Goal: Task Accomplishment & Management: Manage account settings

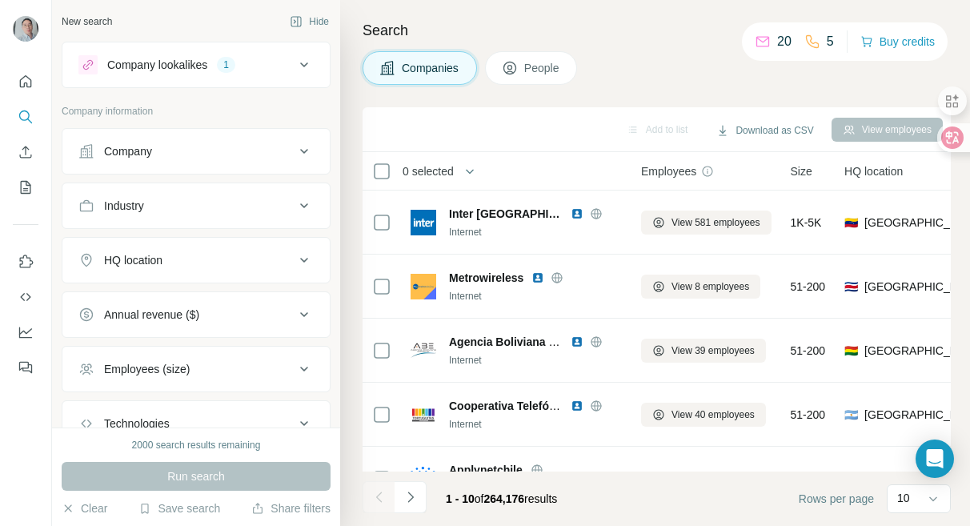
scroll to position [254, 0]
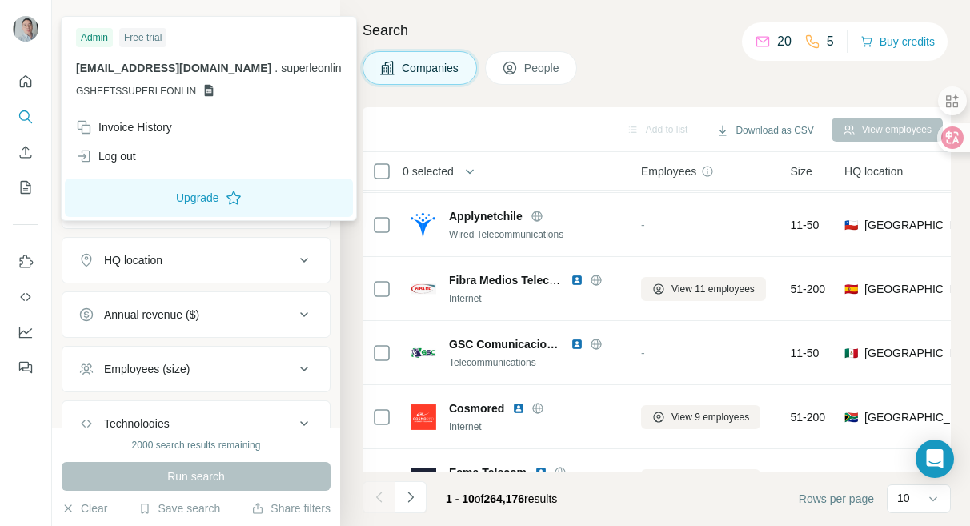
click at [83, 38] on div "Admin" at bounding box center [94, 37] width 37 height 19
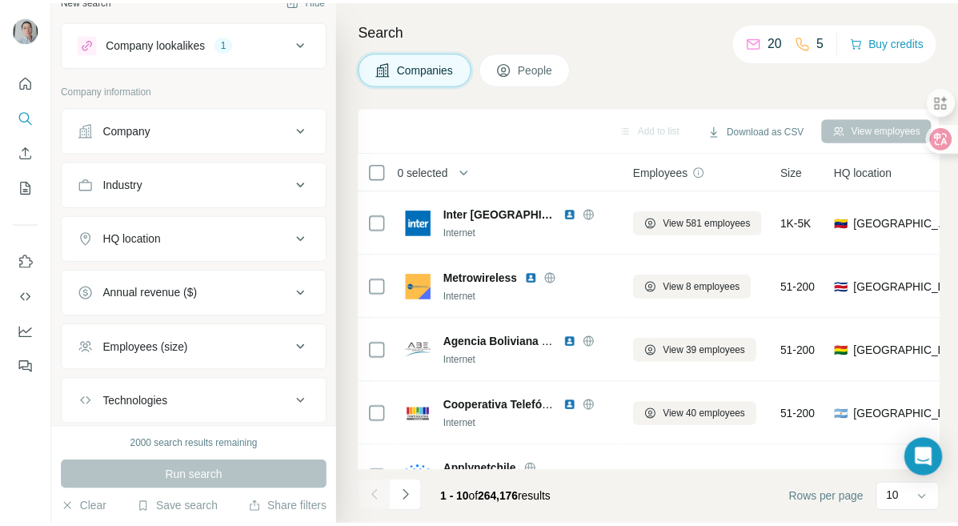
scroll to position [0, 0]
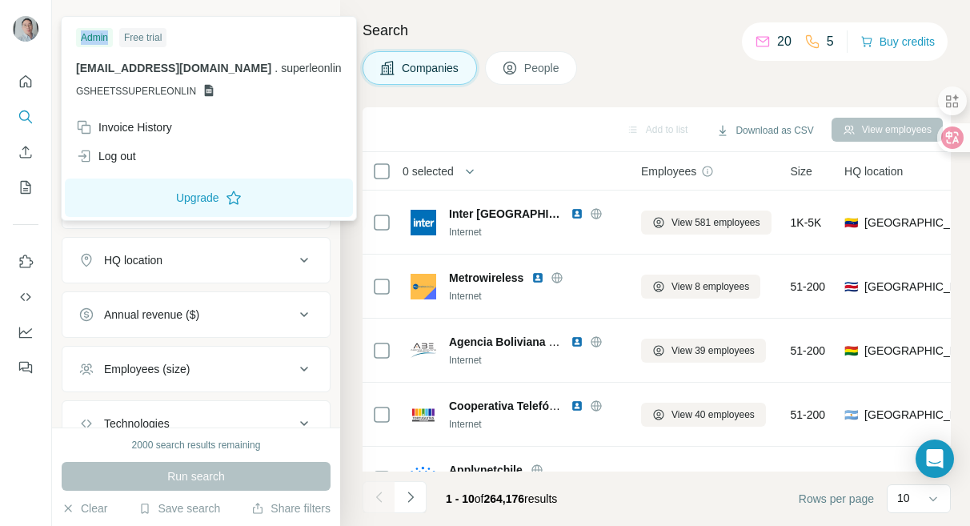
click at [34, 18] on img at bounding box center [26, 29] width 26 height 26
click at [174, 70] on span "[EMAIL_ADDRESS][DOMAIN_NAME]" at bounding box center [173, 68] width 195 height 13
click at [281, 70] on span "superleonlin" at bounding box center [311, 68] width 61 height 13
click at [106, 42] on div "Admin" at bounding box center [94, 37] width 37 height 19
click at [95, 36] on div "Admin" at bounding box center [94, 37] width 37 height 19
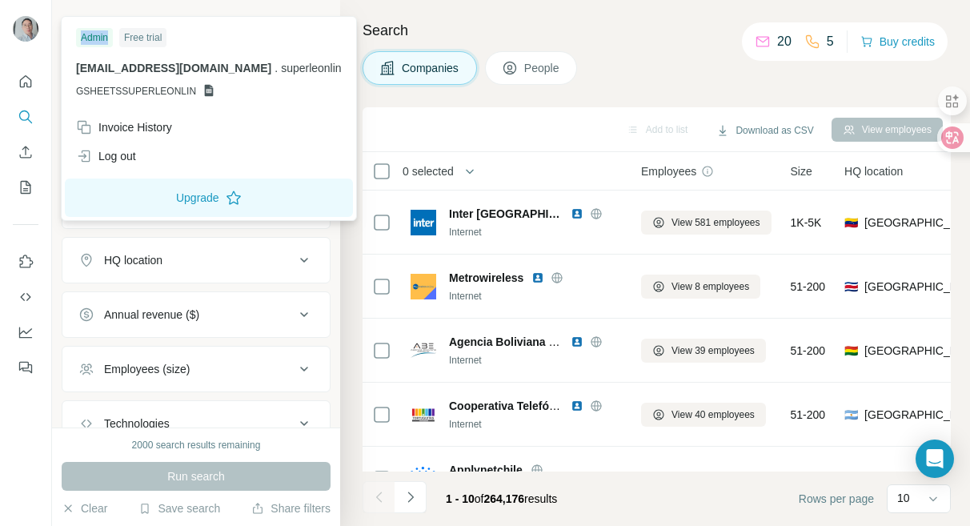
click at [95, 36] on div "Admin" at bounding box center [94, 37] width 37 height 19
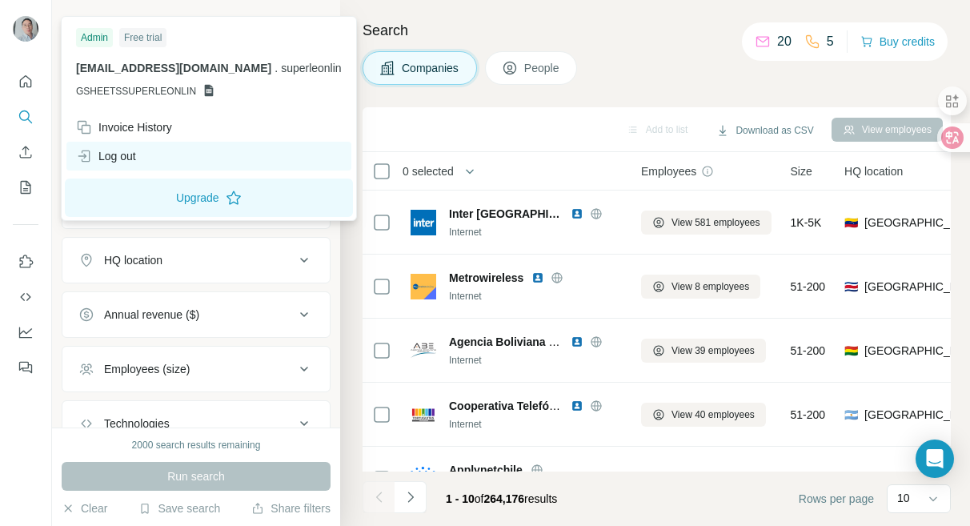
click at [125, 149] on div "Log out" at bounding box center [106, 156] width 60 height 16
click at [124, 151] on div "Log out" at bounding box center [106, 156] width 60 height 16
click at [171, 151] on div "Log out" at bounding box center [208, 156] width 285 height 29
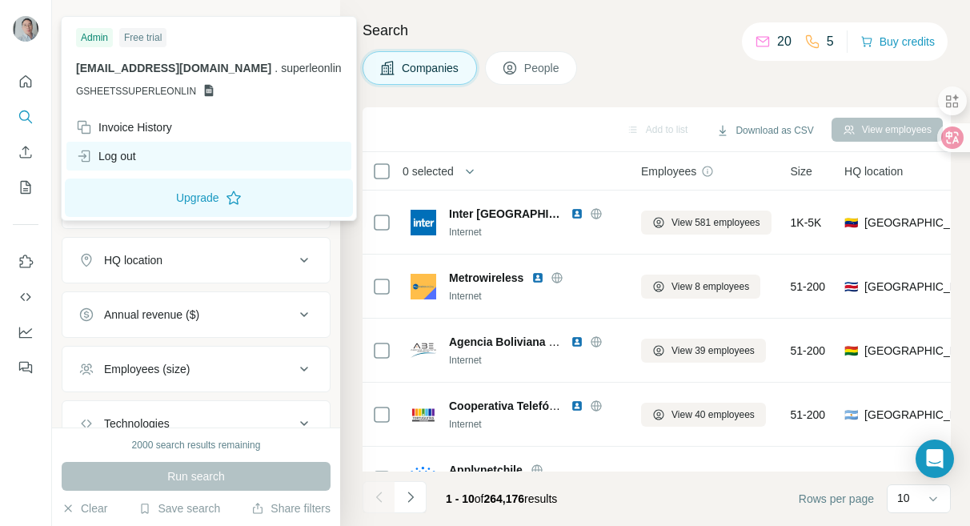
click at [142, 153] on div "Log out" at bounding box center [208, 156] width 285 height 29
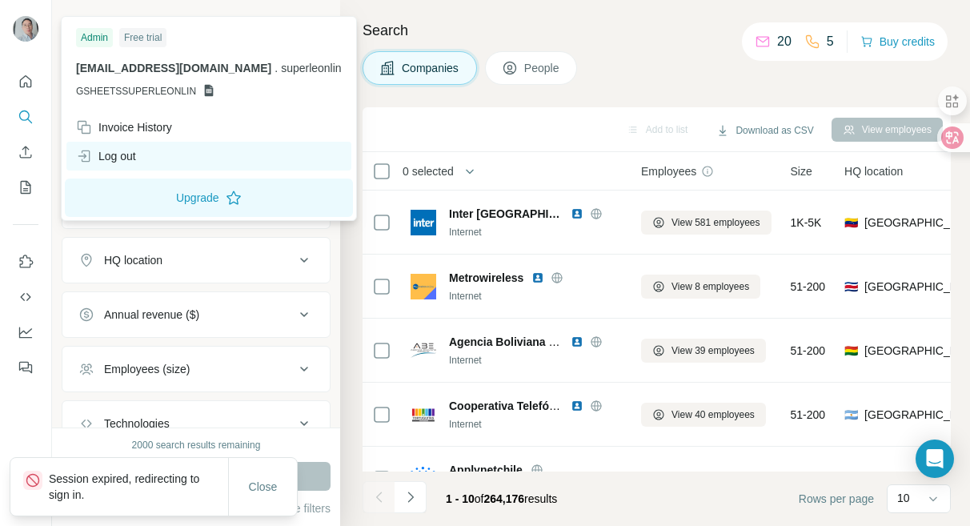
click at [168, 153] on div "Log out" at bounding box center [208, 156] width 285 height 29
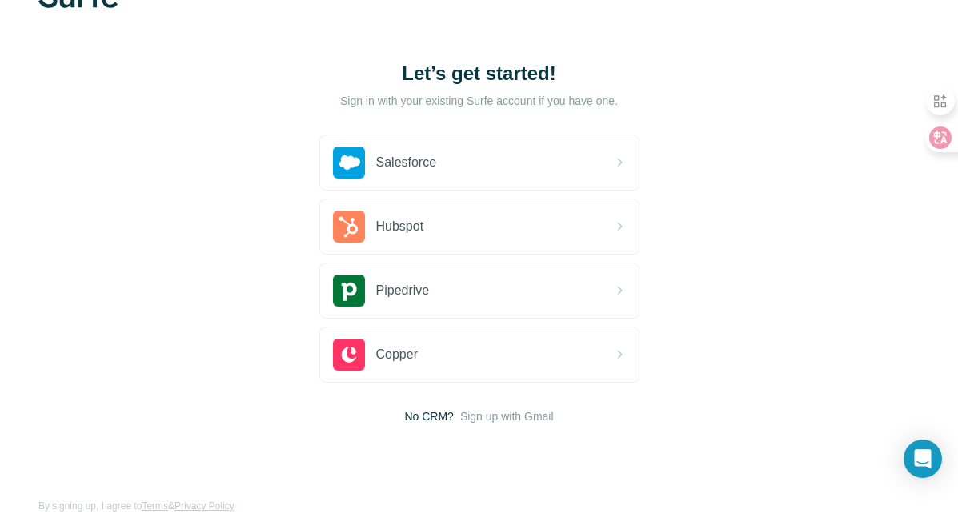
scroll to position [52, 0]
